Goal: Information Seeking & Learning: Learn about a topic

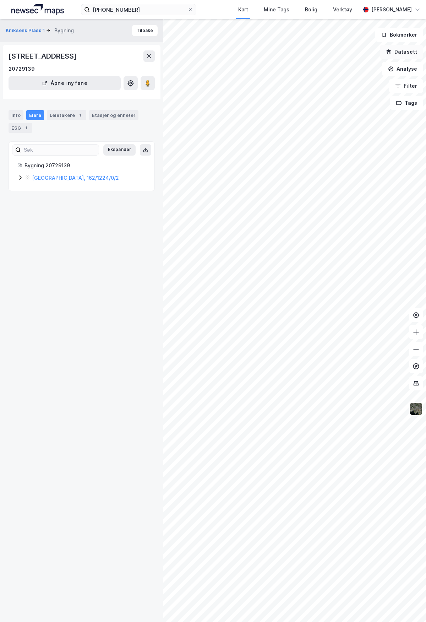
click at [403, 52] on button "Datasett" at bounding box center [401, 52] width 43 height 14
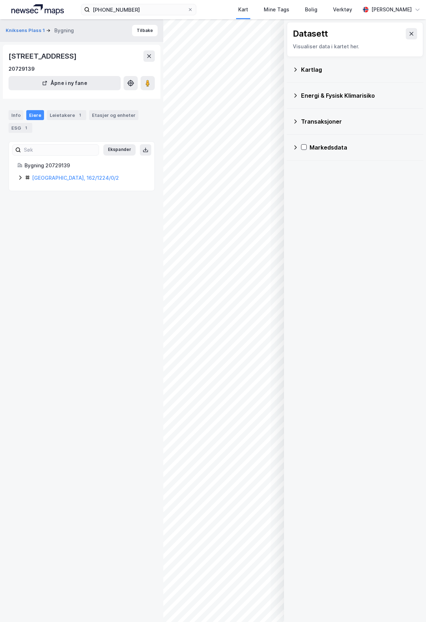
click at [295, 74] on div "Kartlag" at bounding box center [355, 69] width 125 height 17
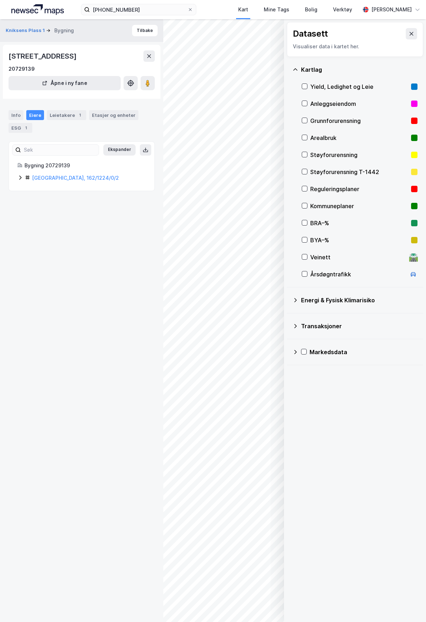
click at [321, 139] on div "Arealbruk" at bounding box center [359, 137] width 98 height 9
click at [327, 104] on div "Anleggseiendom" at bounding box center [359, 103] width 98 height 9
click at [296, 327] on icon at bounding box center [296, 326] width 6 height 6
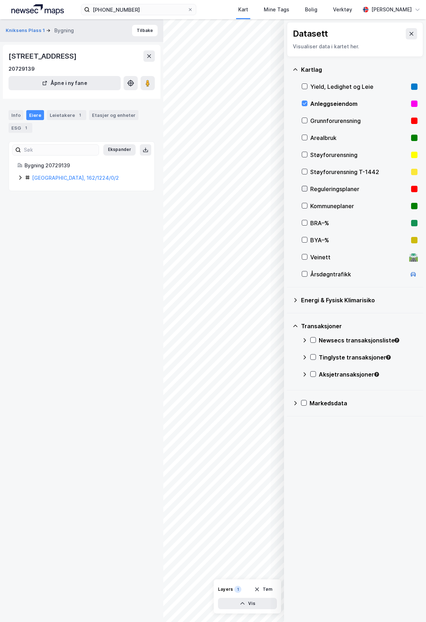
click at [304, 190] on icon at bounding box center [305, 188] width 4 height 2
click at [313, 136] on div "Arealbruk" at bounding box center [359, 137] width 98 height 9
click at [409, 35] on icon at bounding box center [412, 34] width 6 height 6
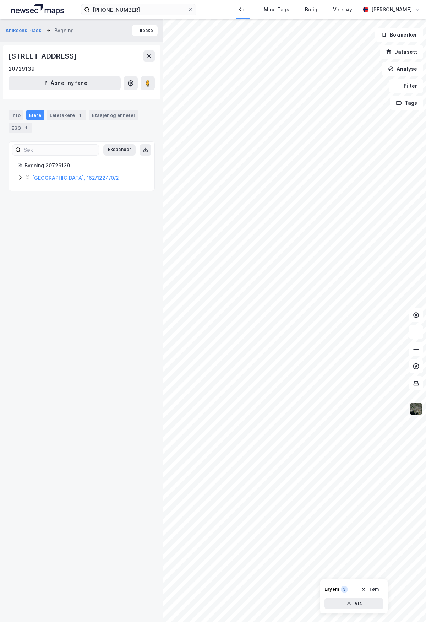
click at [416, 411] on img at bounding box center [415, 408] width 13 height 13
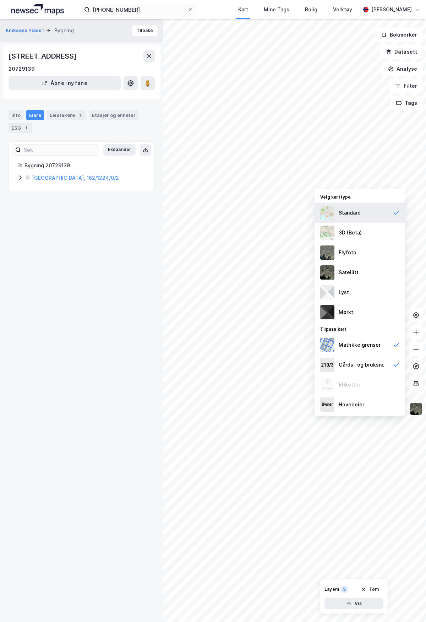
click at [347, 213] on div "Standard" at bounding box center [350, 212] width 22 height 9
click at [344, 231] on div "3D (Beta)" at bounding box center [350, 232] width 23 height 9
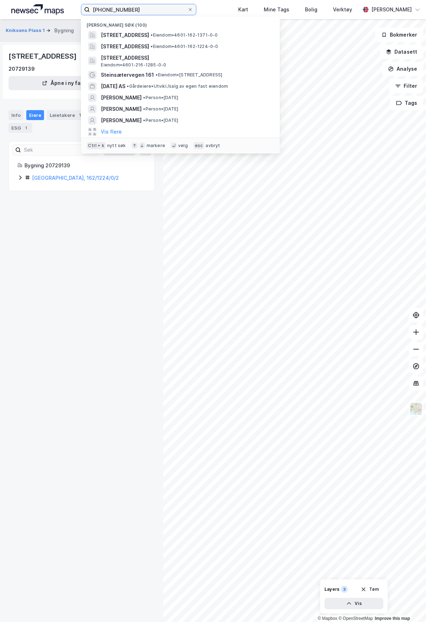
click at [135, 11] on input "[PHONE_NUMBER]" at bounding box center [139, 9] width 98 height 11
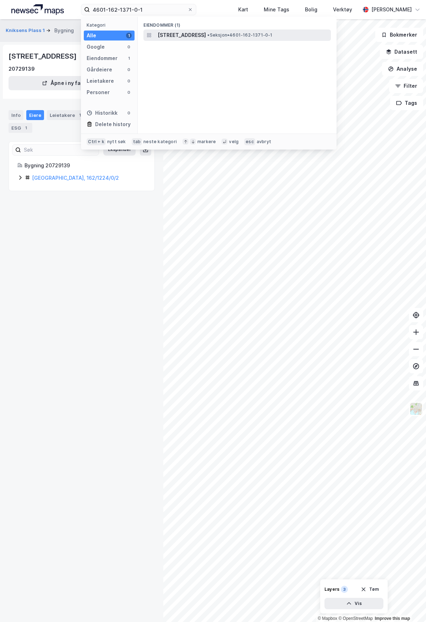
click at [206, 35] on span "[STREET_ADDRESS]" at bounding box center [182, 35] width 48 height 9
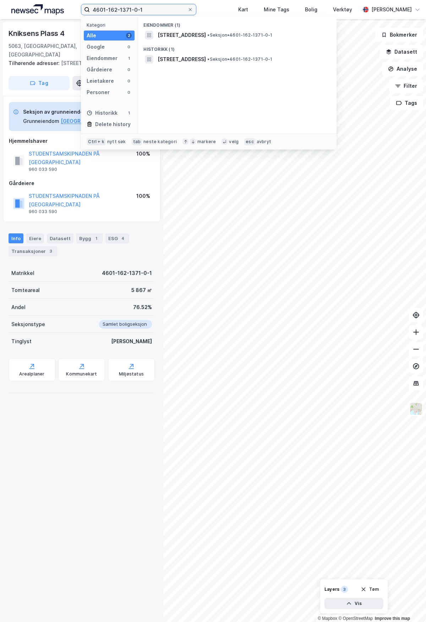
click at [170, 15] on input "4601-162-1371-0-1" at bounding box center [139, 9] width 98 height 11
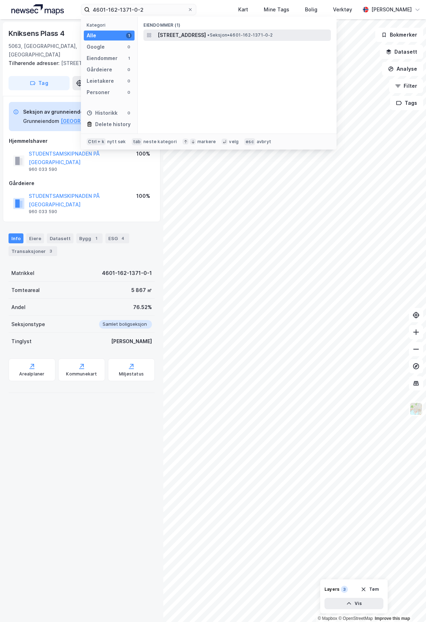
click at [192, 35] on span "[STREET_ADDRESS]" at bounding box center [182, 35] width 48 height 9
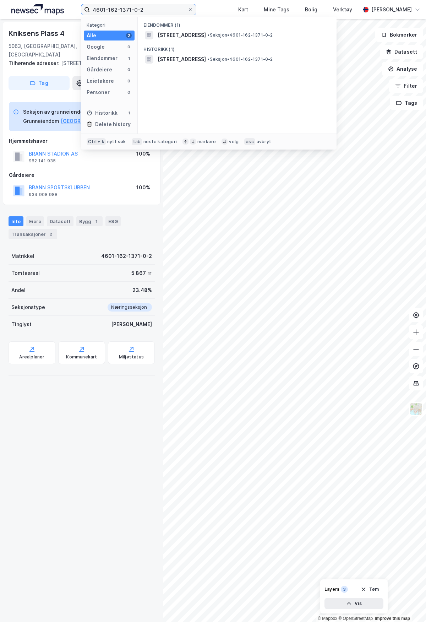
drag, startPoint x: 148, startPoint y: 9, endPoint x: 120, endPoint y: 11, distance: 28.1
click at [120, 11] on input "4601-162-1371-0-2" at bounding box center [139, 9] width 98 height 11
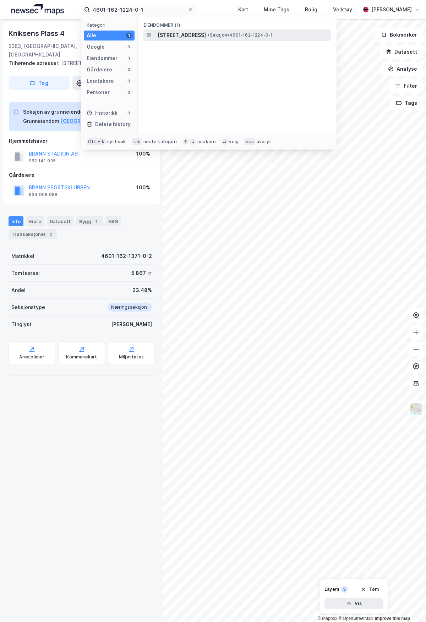
click at [206, 33] on span "[STREET_ADDRESS]" at bounding box center [182, 35] width 48 height 9
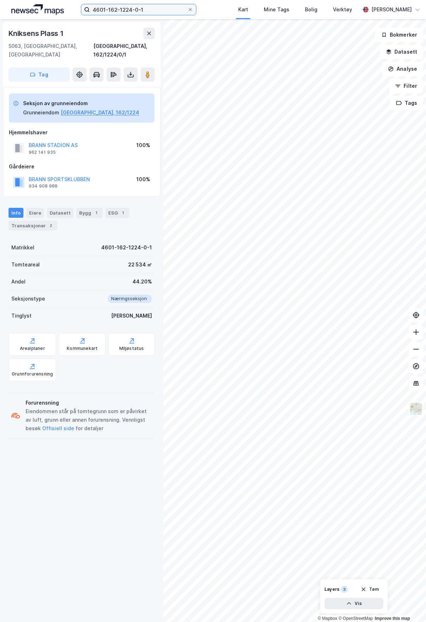
click at [171, 9] on input "4601-162-1224-0-1" at bounding box center [139, 9] width 98 height 11
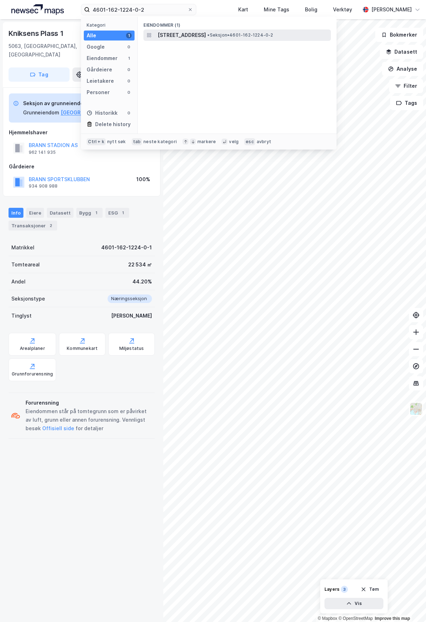
click at [205, 38] on span "[STREET_ADDRESS]" at bounding box center [182, 35] width 48 height 9
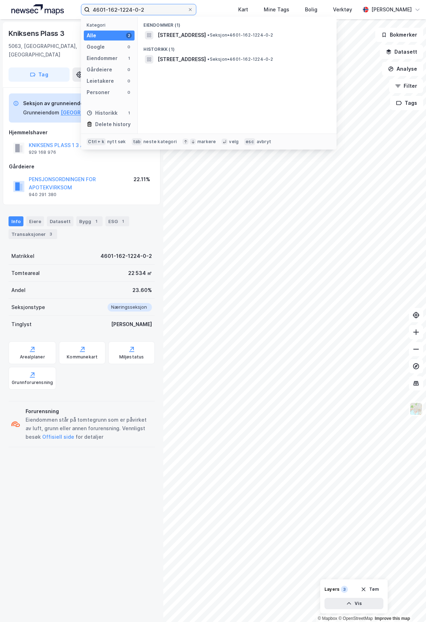
click at [160, 6] on input "4601-162-1224-0-2" at bounding box center [139, 9] width 98 height 11
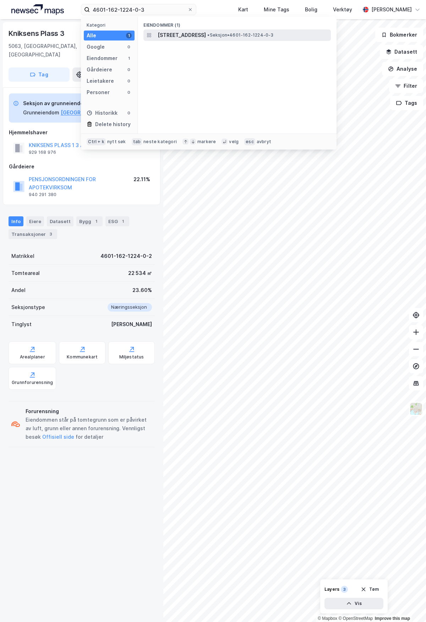
click at [180, 40] on div "[STREET_ADDRESS] • Seksjon • 4601-162-1224-0-3" at bounding box center [236, 34] width 187 height 11
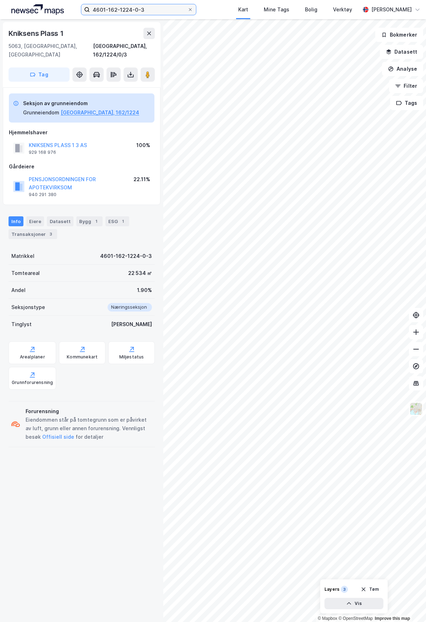
click at [150, 10] on input "4601-162-1224-0-3" at bounding box center [139, 9] width 98 height 11
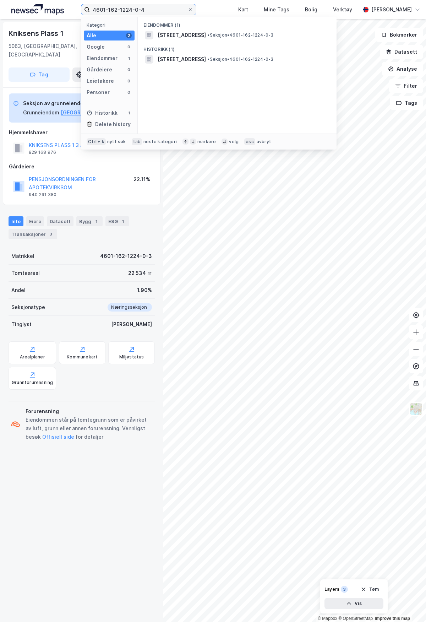
type input "4601-162-1224-0-4"
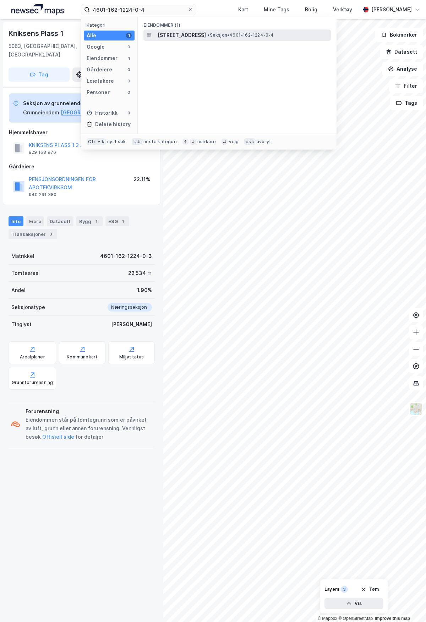
click at [184, 37] on span "[STREET_ADDRESS]" at bounding box center [182, 35] width 48 height 9
